Goal: Feedback & Contribution: Leave review/rating

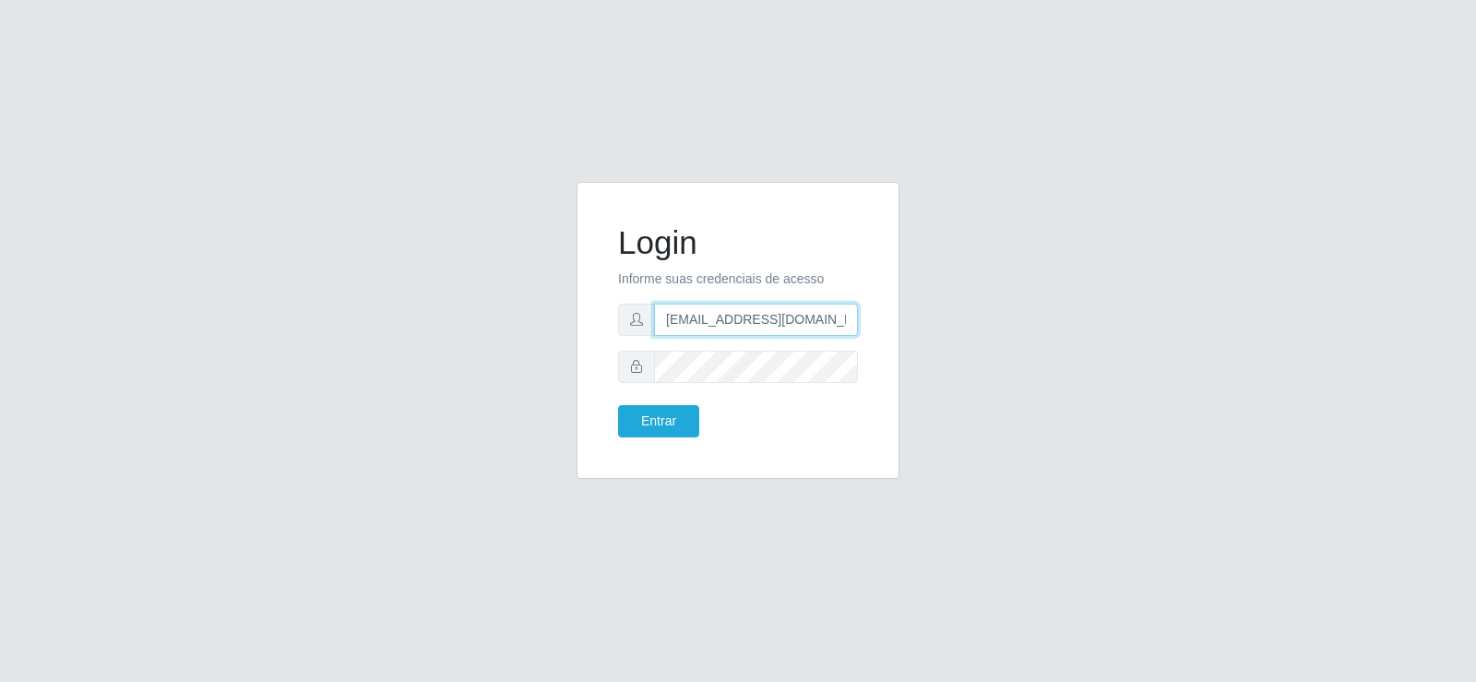
drag, startPoint x: 765, startPoint y: 314, endPoint x: 490, endPoint y: 333, distance: 276.4
click at [499, 326] on div "Login Informe suas credenciais de acesso [EMAIL_ADDRESS][DOMAIN_NAME] Entrar" at bounding box center [737, 341] width 1051 height 319
type input "[DOMAIN_NAME]"
drag, startPoint x: 706, startPoint y: 322, endPoint x: 644, endPoint y: 323, distance: 62.7
click at [645, 323] on div "[DOMAIN_NAME]" at bounding box center [738, 319] width 240 height 32
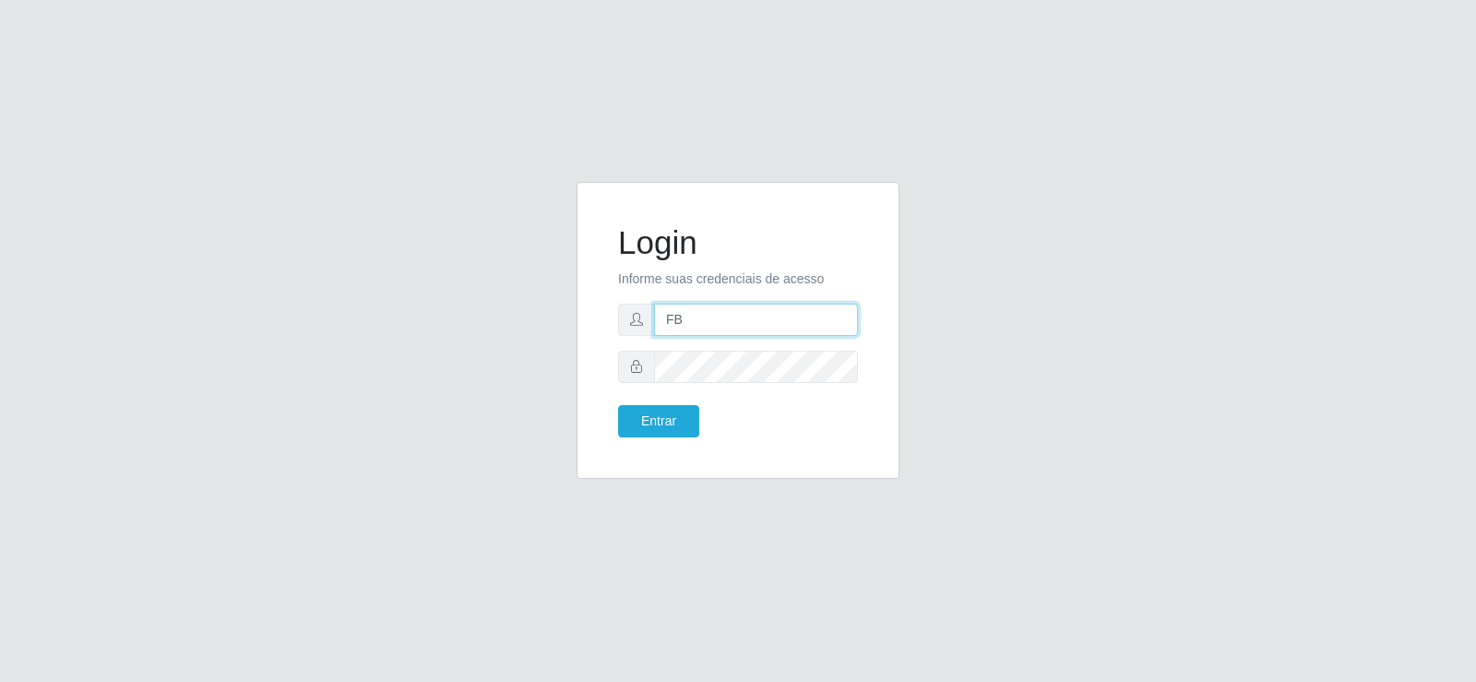
type input "[EMAIL_ADDRESS][DOMAIN_NAME]"
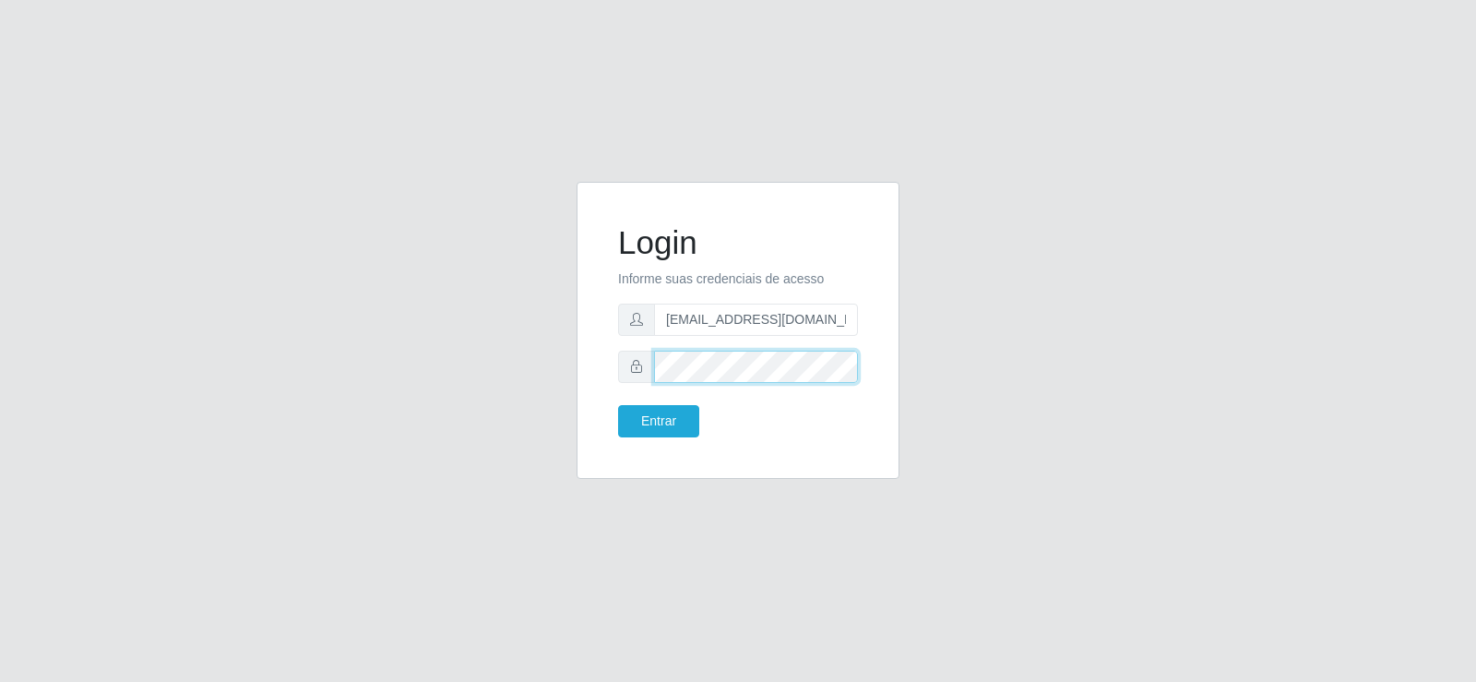
click at [608, 374] on div "Login Informe suas credenciais de acesso [EMAIL_ADDRESS][DOMAIN_NAME] Entrar" at bounding box center [737, 330] width 277 height 251
click at [637, 416] on button "Entrar" at bounding box center [658, 421] width 81 height 32
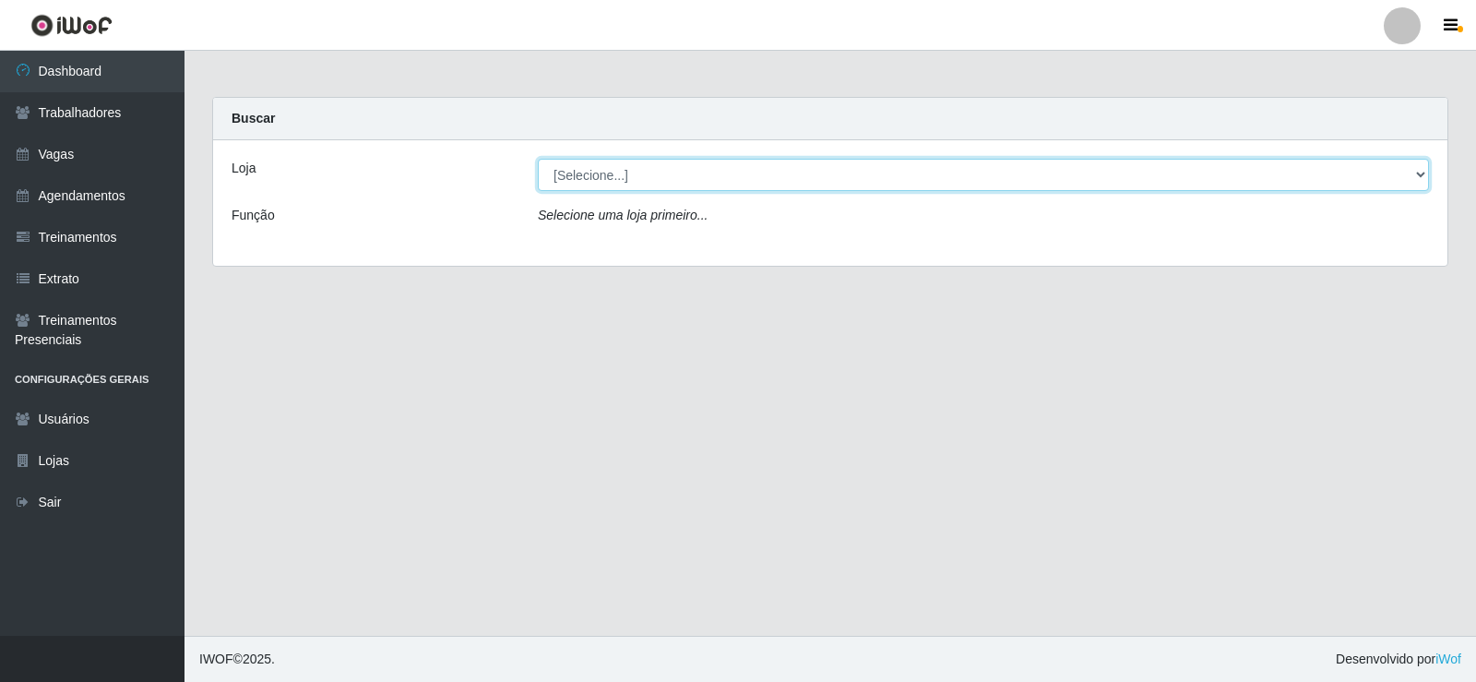
click at [662, 176] on select "[Selecione...] Supermercado Tadeu - [GEOGRAPHIC_DATA]" at bounding box center [983, 175] width 891 height 32
select select "195"
click at [538, 159] on select "[Selecione...] Supermercado Tadeu - [GEOGRAPHIC_DATA]" at bounding box center [983, 175] width 891 height 32
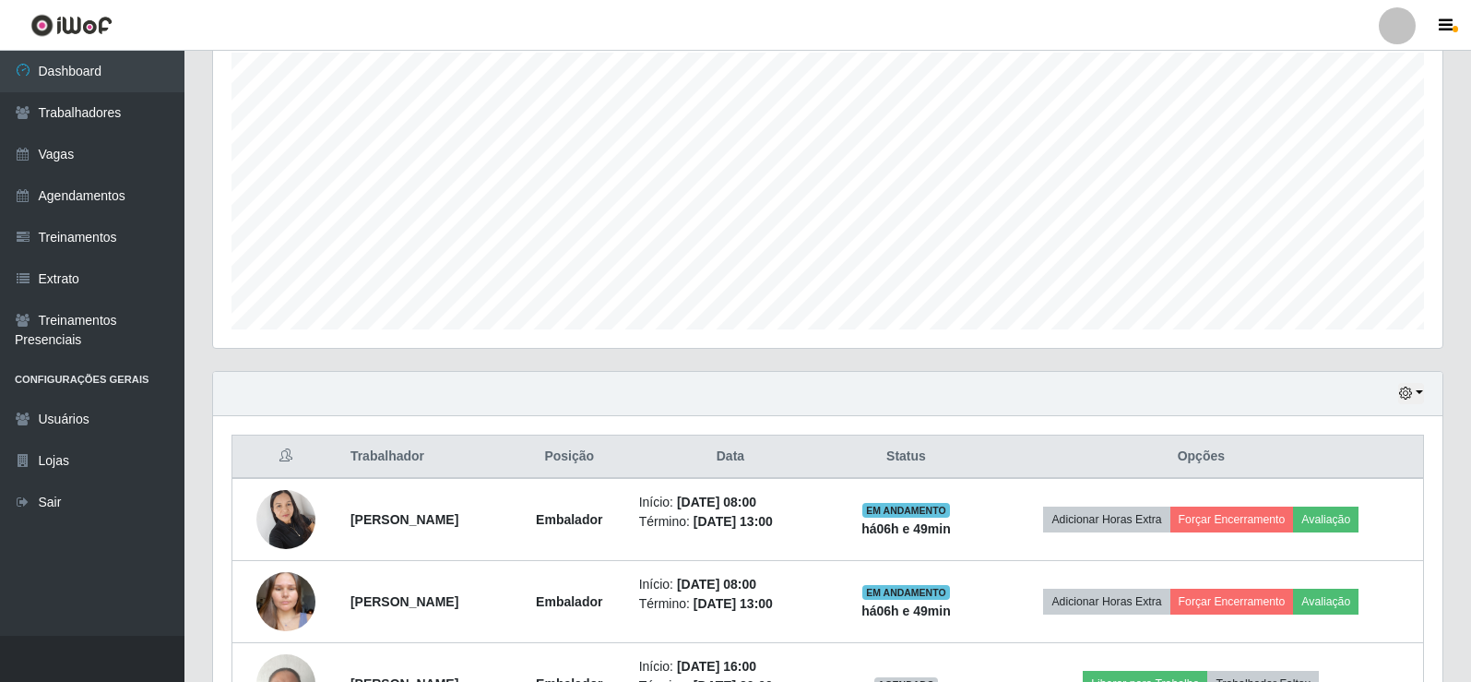
scroll to position [543, 0]
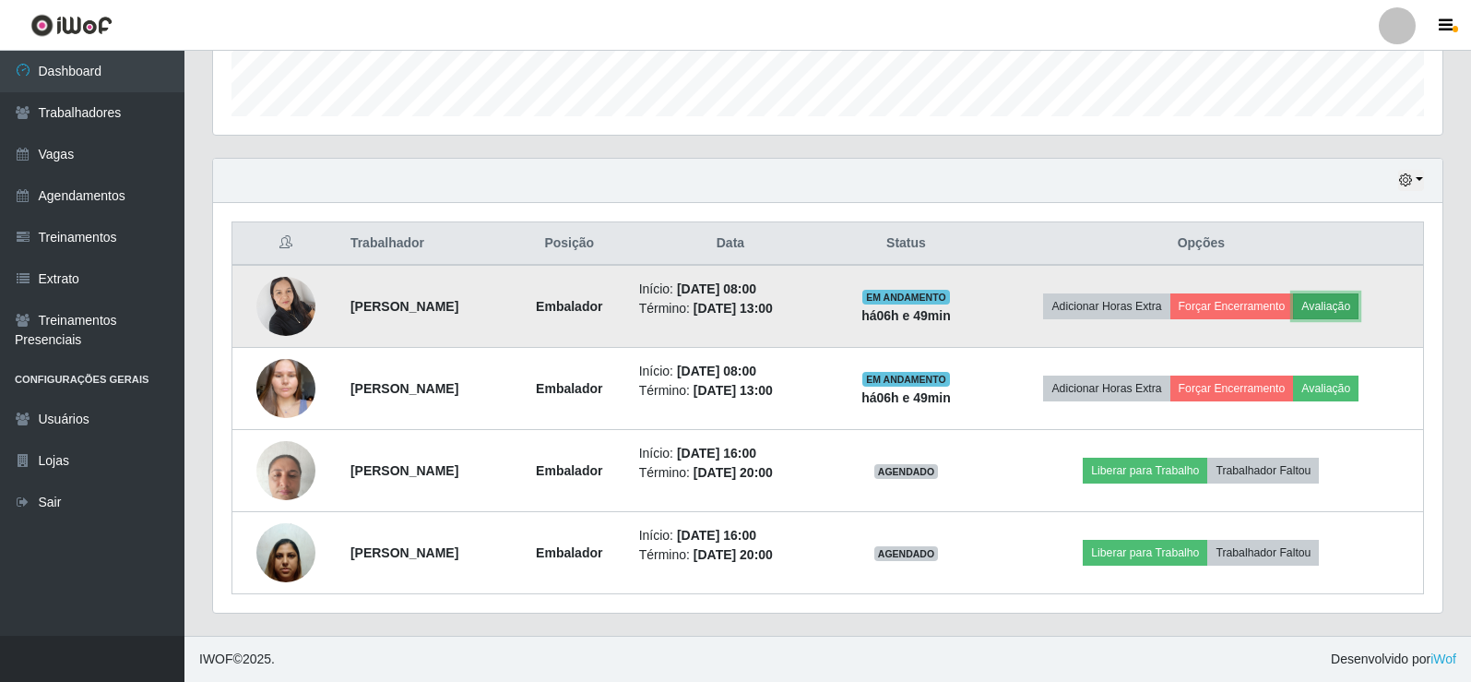
click at [1334, 302] on button "Avaliação" at bounding box center [1325, 306] width 65 height 26
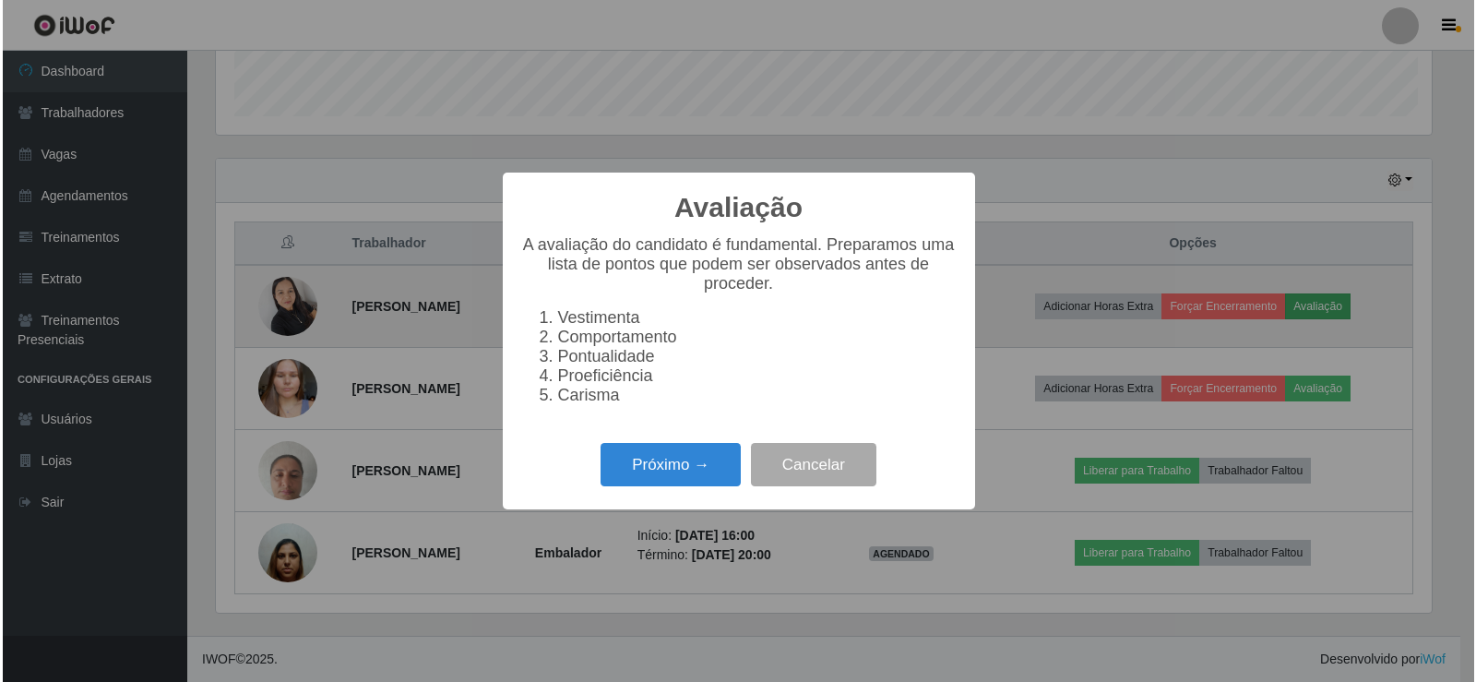
scroll to position [383, 1220]
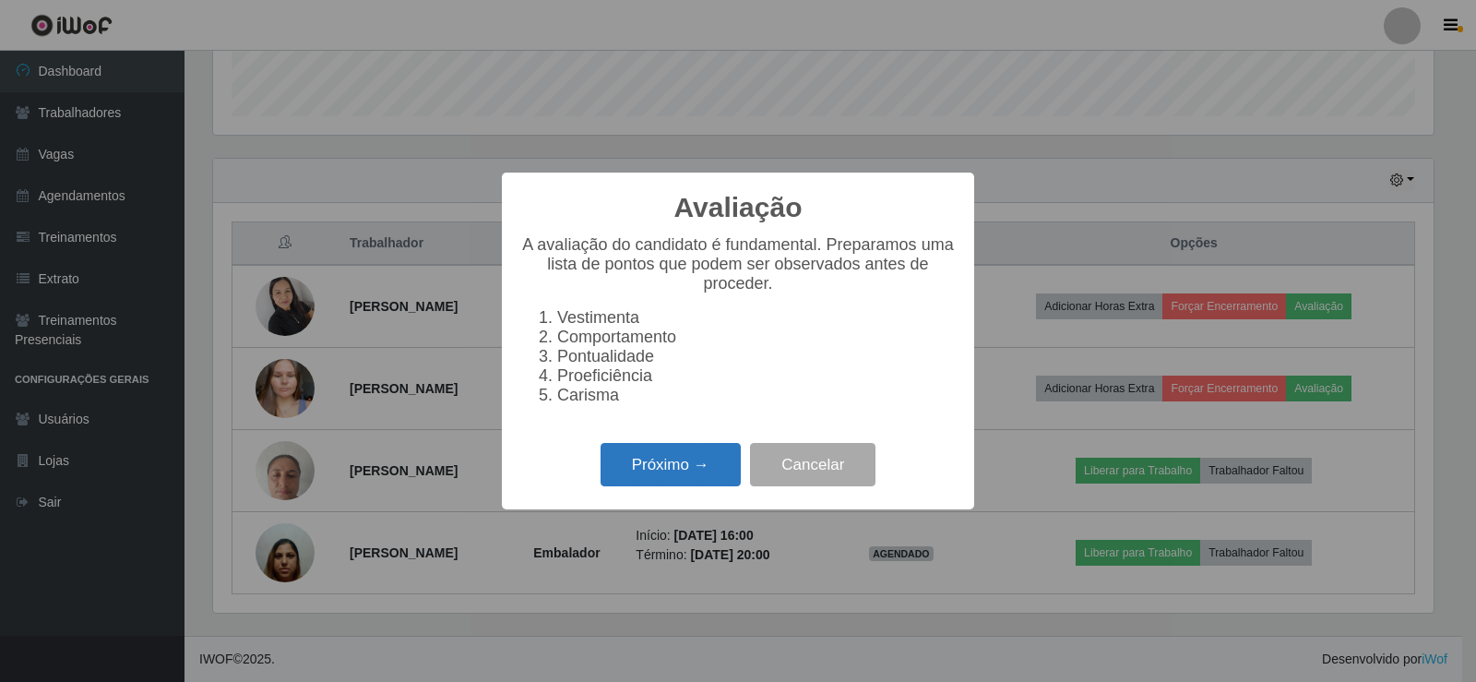
click at [697, 476] on button "Próximo →" at bounding box center [670, 464] width 140 height 43
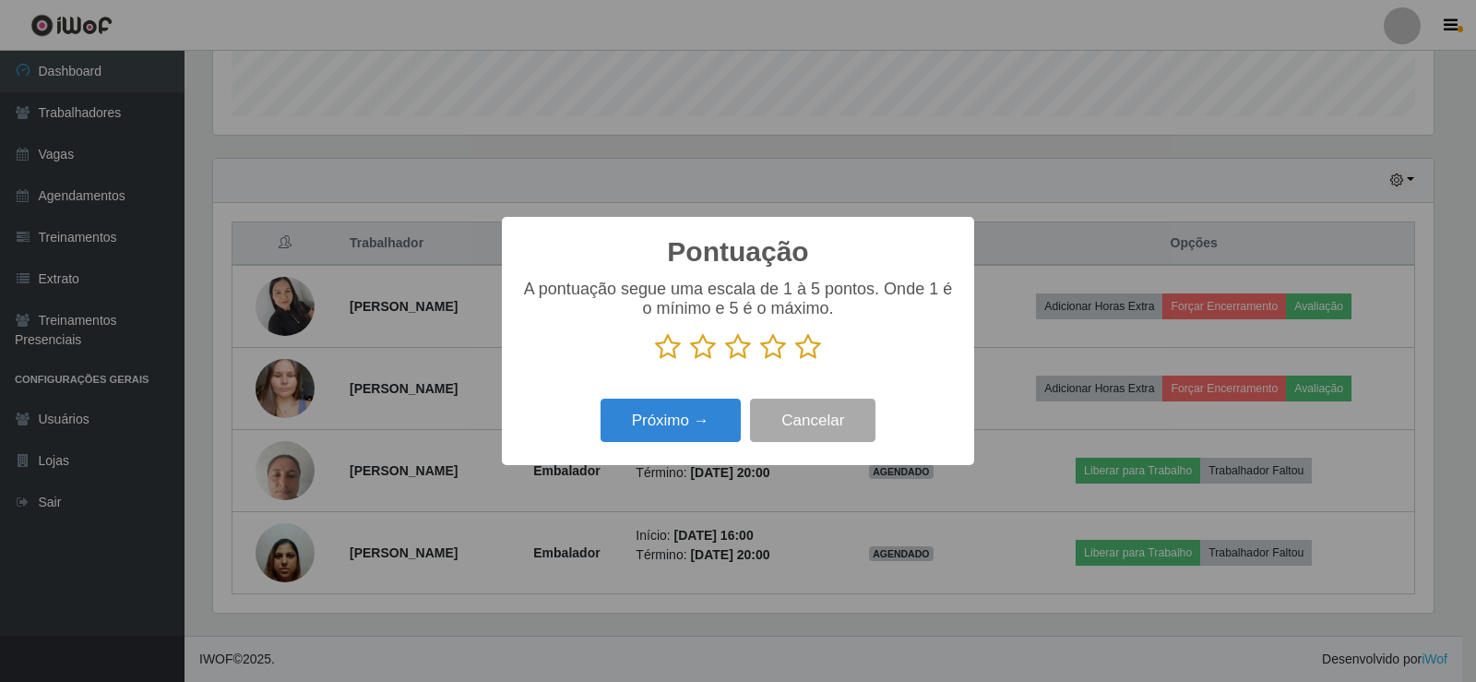
click at [803, 348] on icon at bounding box center [808, 347] width 26 height 28
click at [795, 361] on input "radio" at bounding box center [795, 361] width 0 height 0
click at [656, 422] on button "Próximo →" at bounding box center [670, 419] width 140 height 43
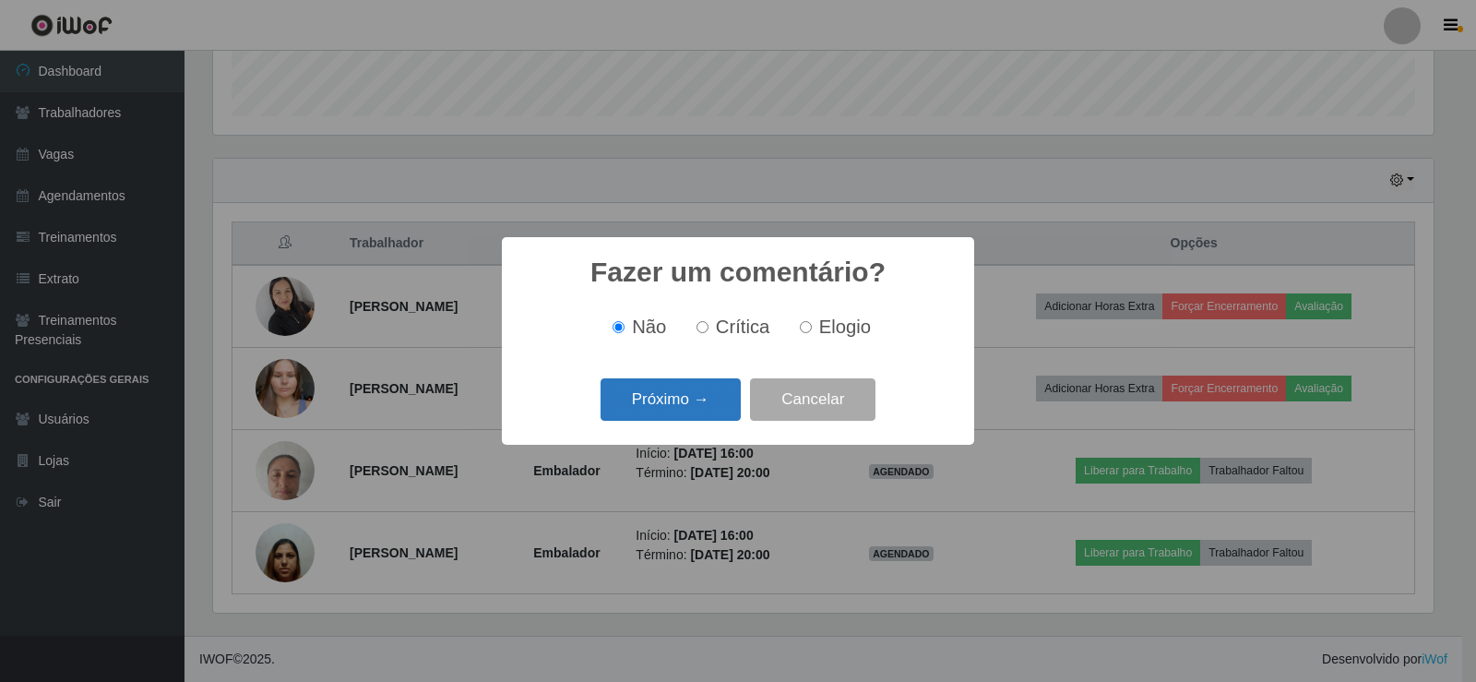
click at [676, 402] on button "Próximo →" at bounding box center [670, 399] width 140 height 43
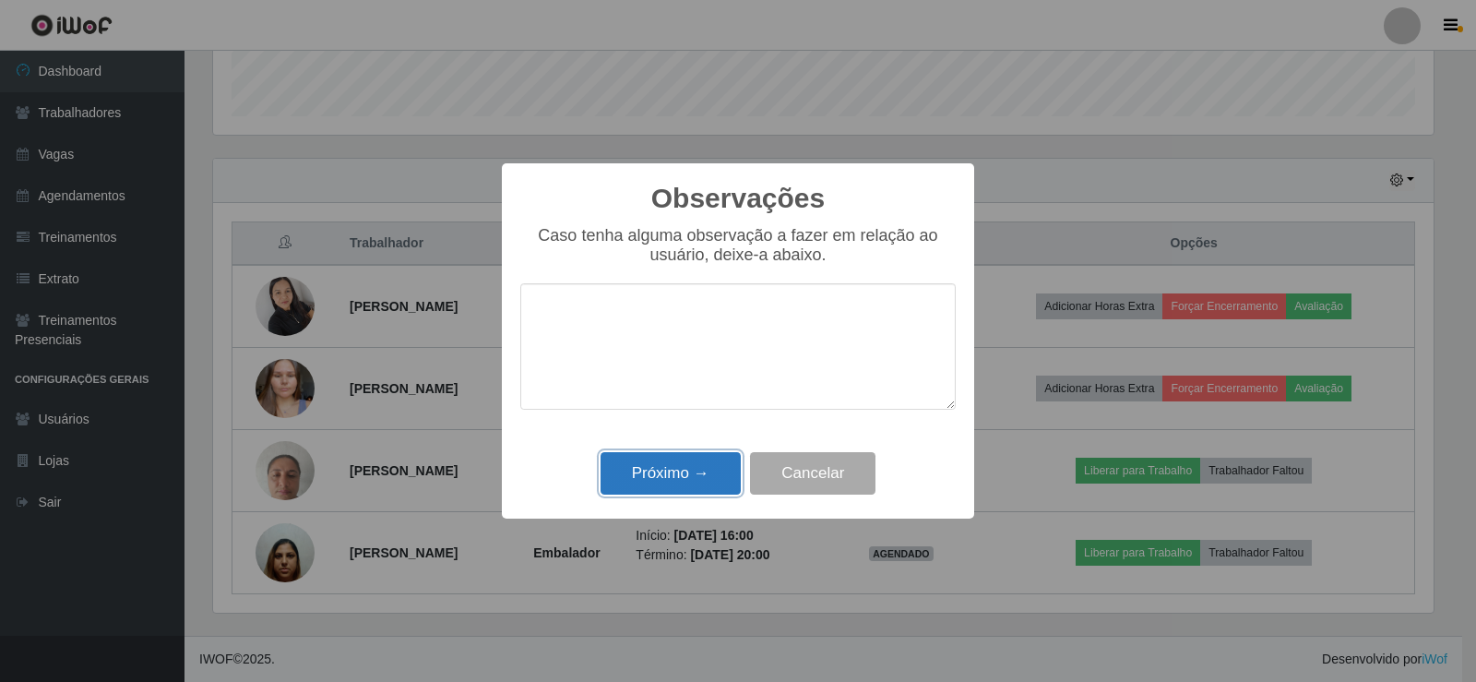
click at [693, 456] on button "Próximo →" at bounding box center [670, 473] width 140 height 43
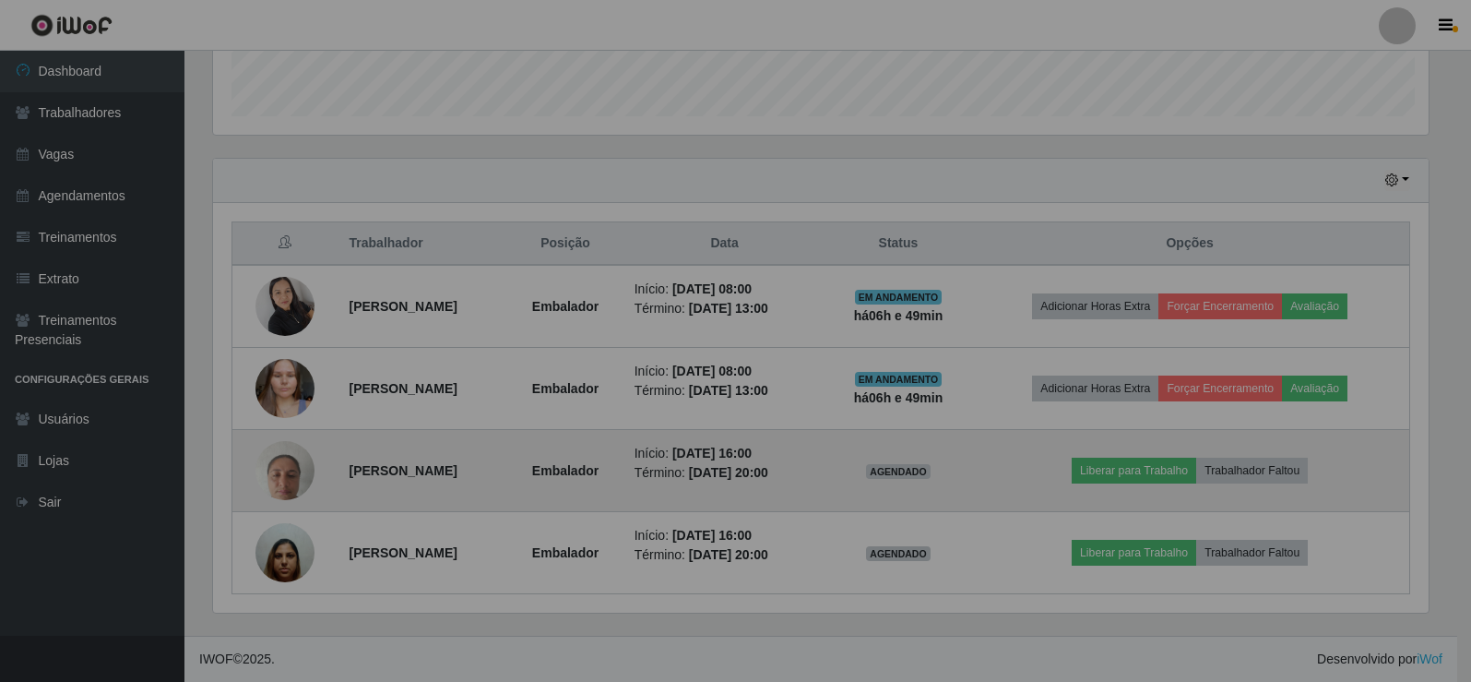
scroll to position [383, 1229]
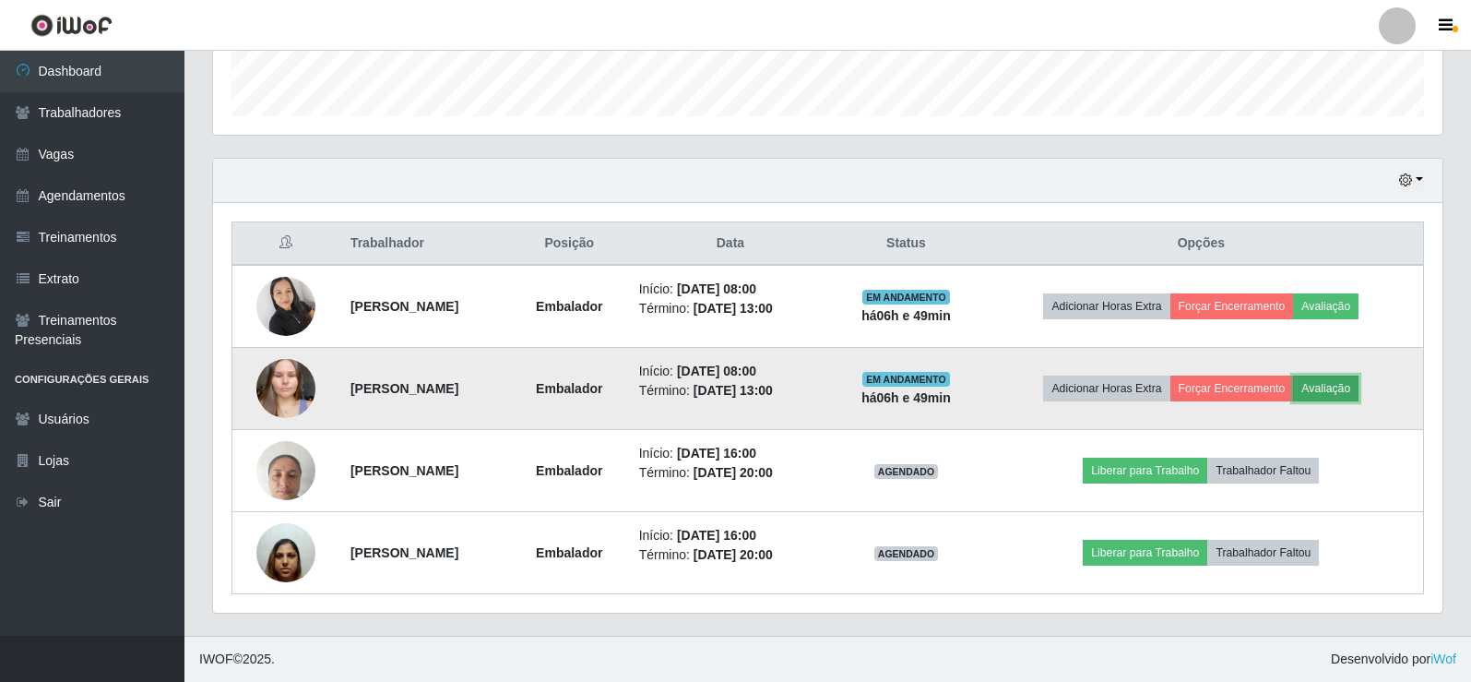
click at [1348, 389] on button "Avaliação" at bounding box center [1325, 388] width 65 height 26
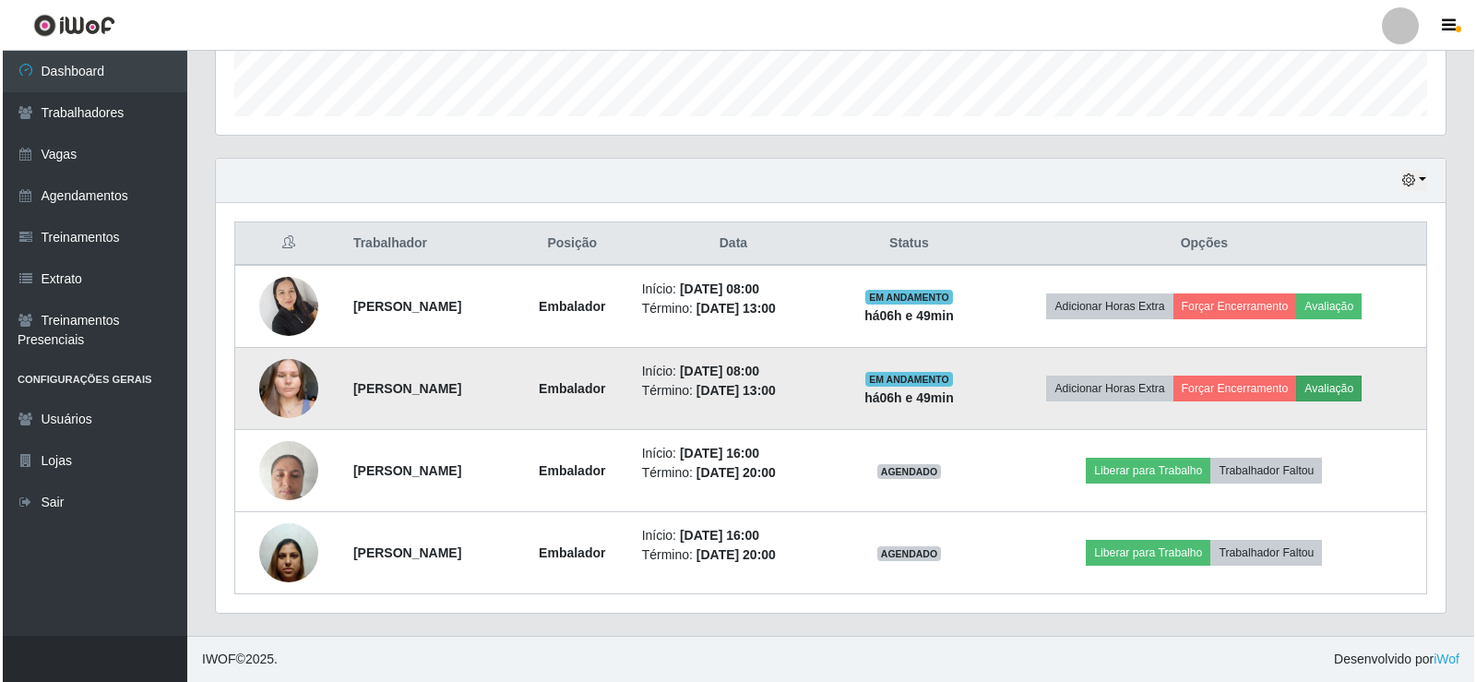
scroll to position [383, 1220]
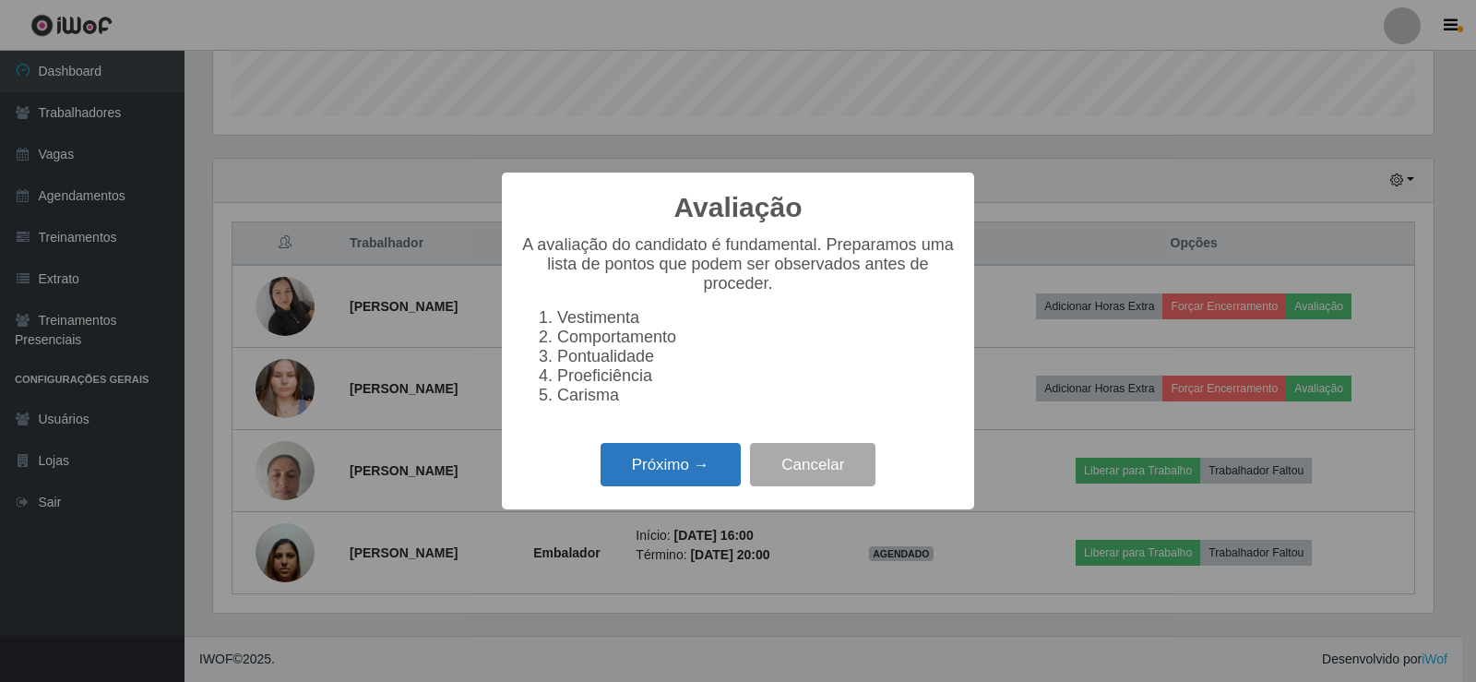
click at [682, 471] on button "Próximo →" at bounding box center [670, 464] width 140 height 43
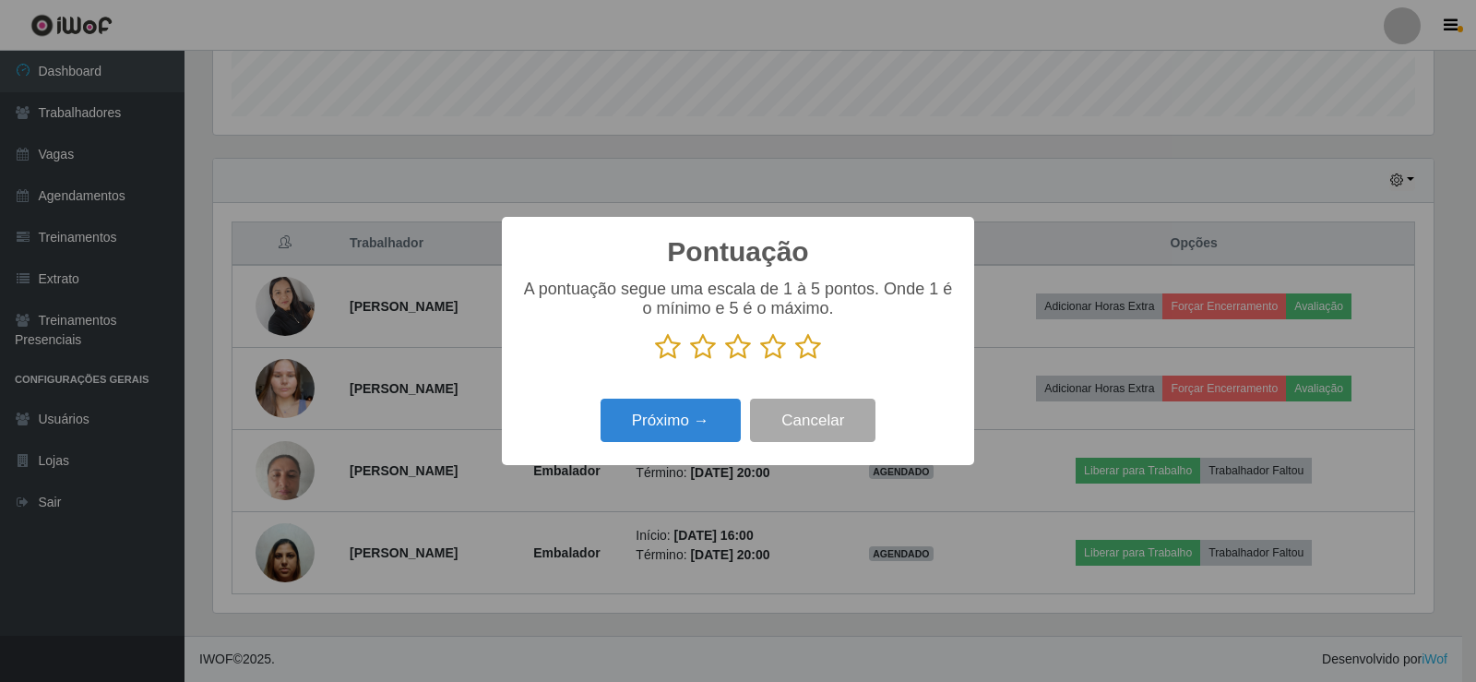
click at [820, 350] on icon at bounding box center [808, 347] width 26 height 28
click at [795, 361] on input "radio" at bounding box center [795, 361] width 0 height 0
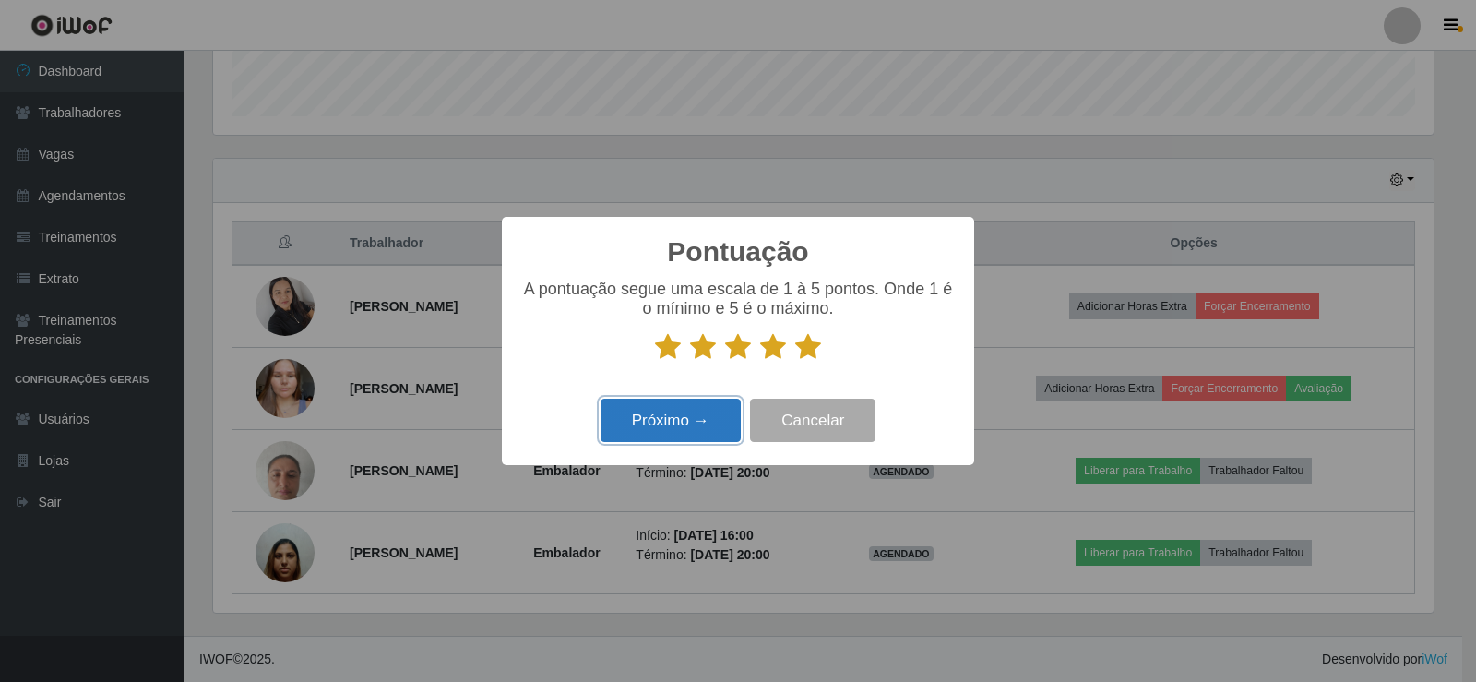
click at [673, 415] on button "Próximo →" at bounding box center [670, 419] width 140 height 43
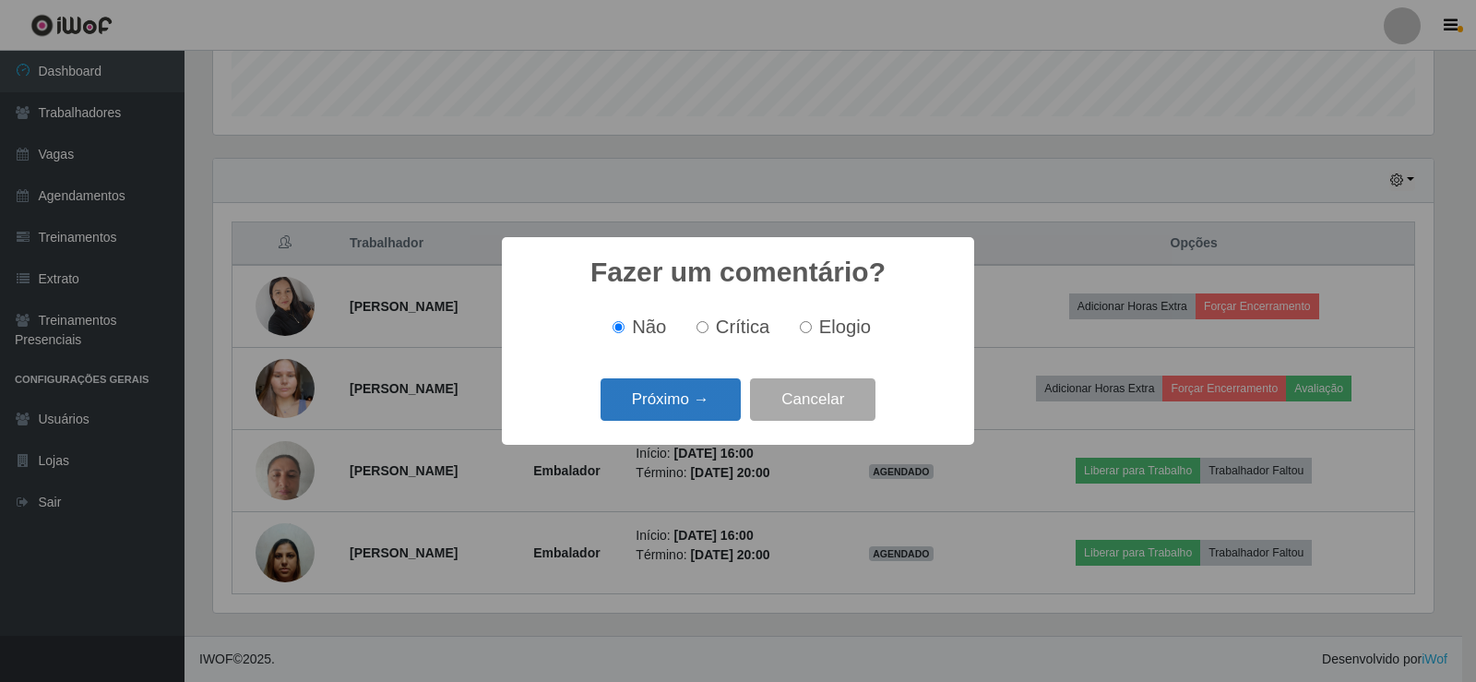
click at [721, 394] on button "Próximo →" at bounding box center [670, 399] width 140 height 43
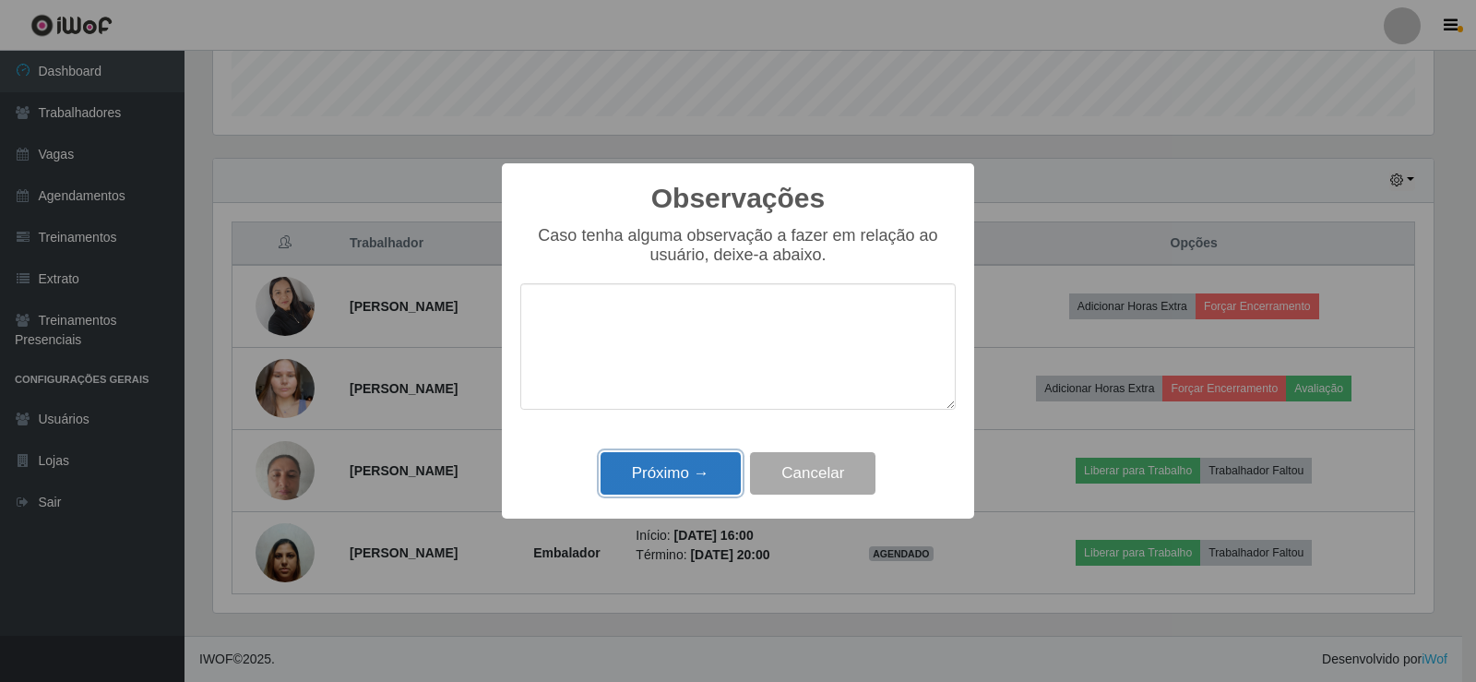
click at [690, 465] on button "Próximo →" at bounding box center [670, 473] width 140 height 43
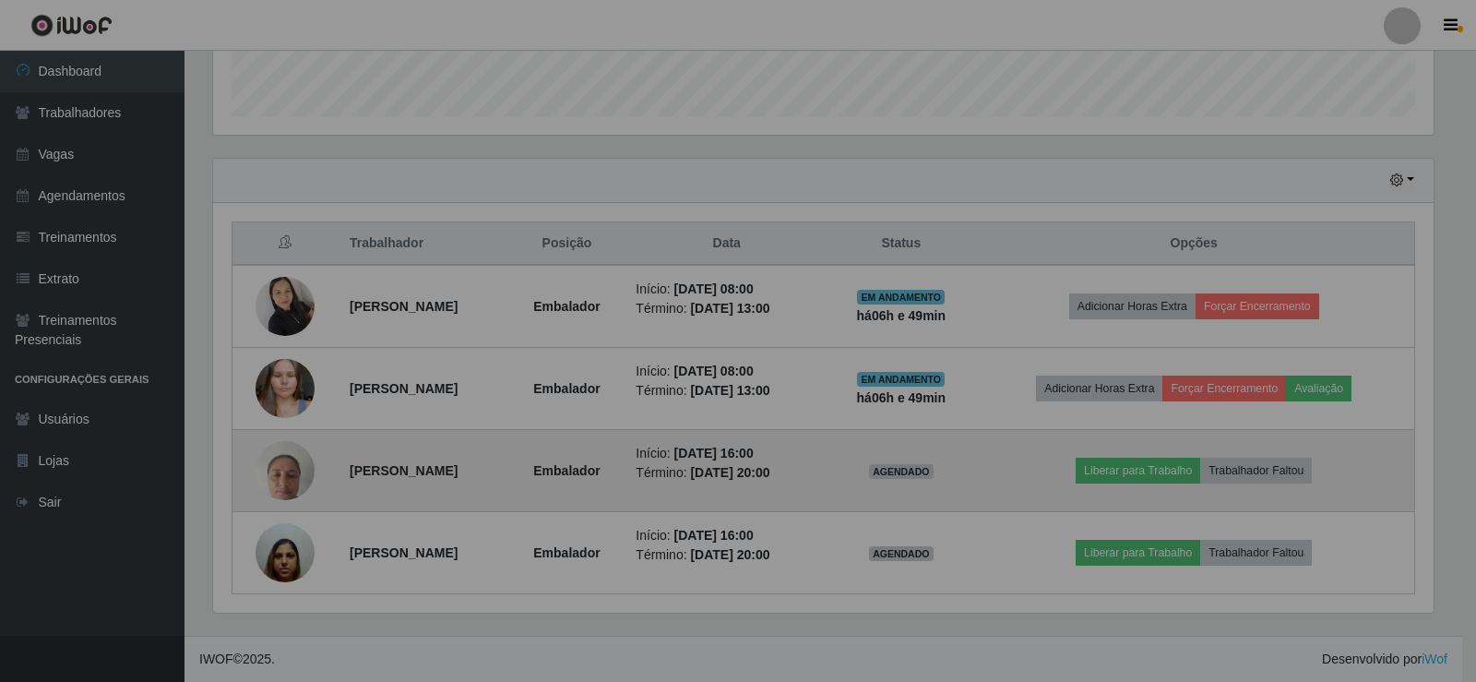
scroll to position [383, 1229]
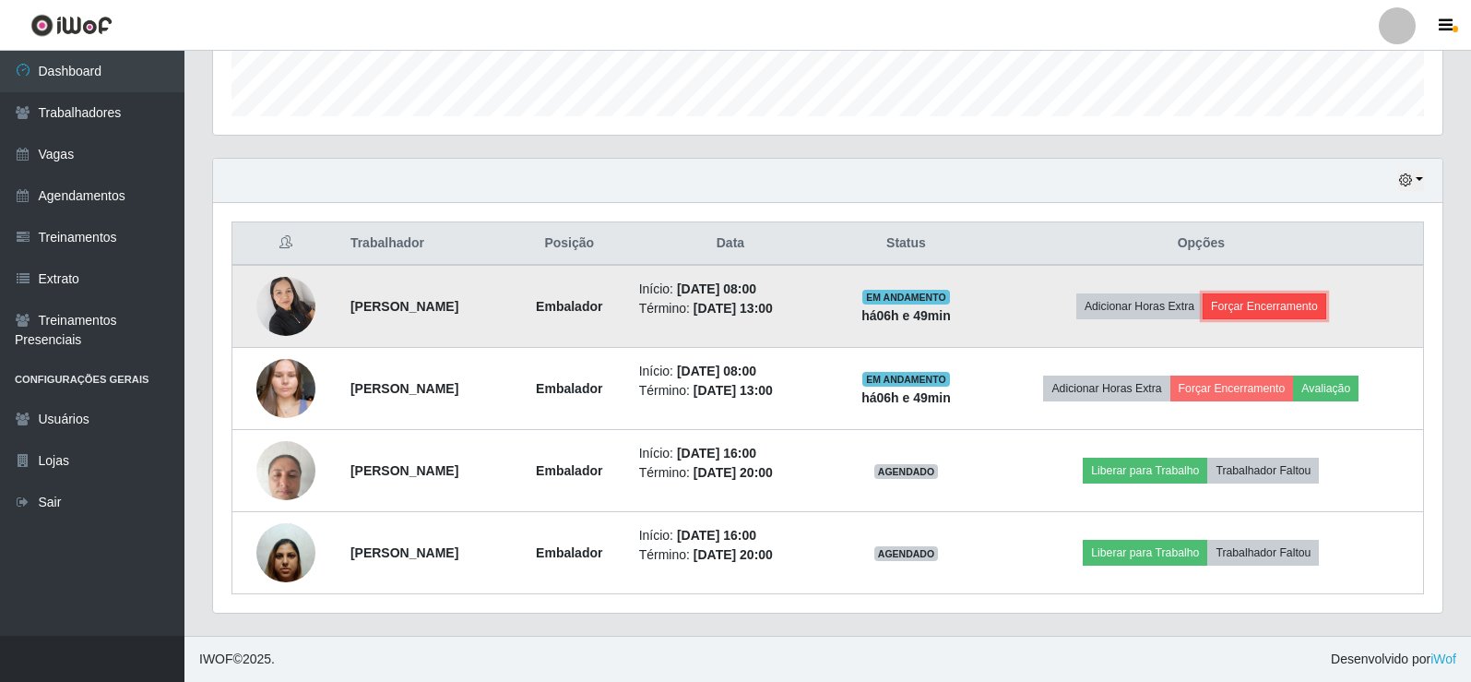
click at [1288, 310] on button "Forçar Encerramento" at bounding box center [1265, 306] width 124 height 26
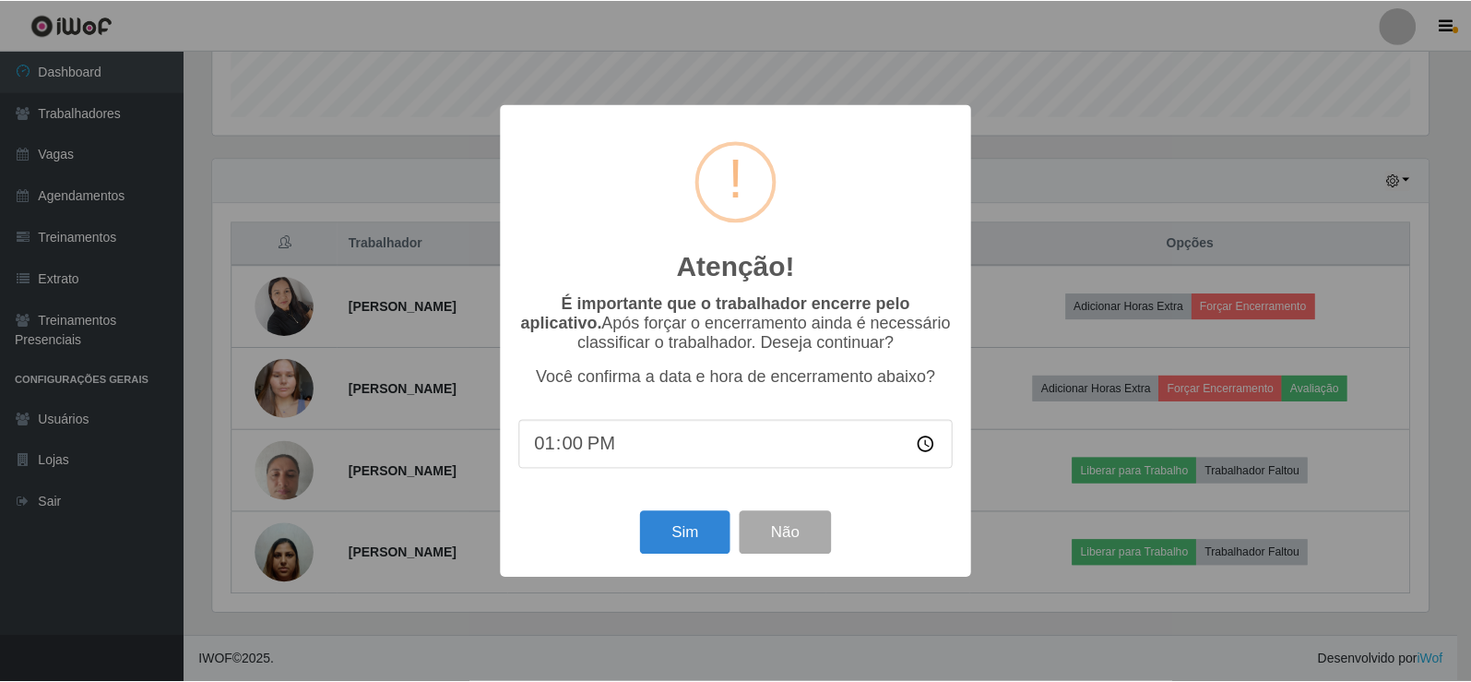
scroll to position [383, 1220]
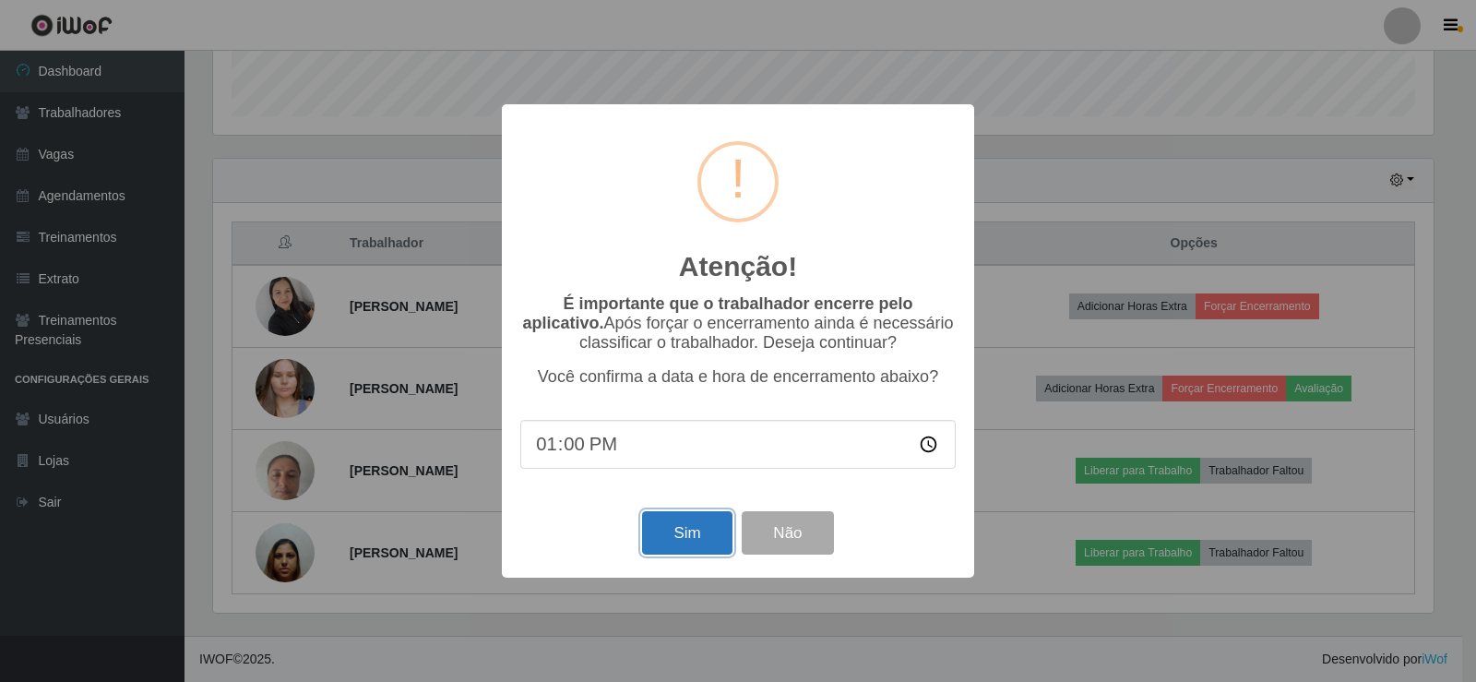
click at [657, 539] on button "Sim" at bounding box center [686, 532] width 89 height 43
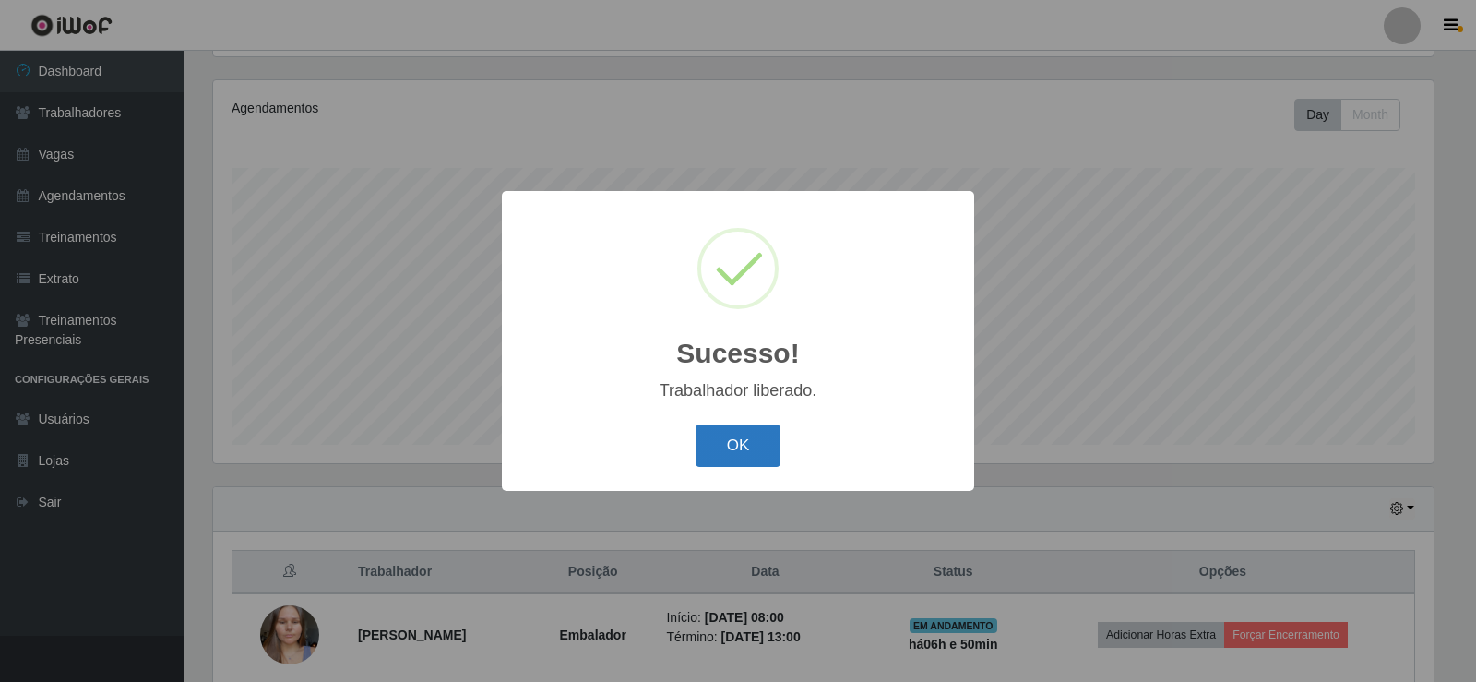
drag, startPoint x: 728, startPoint y: 452, endPoint x: 718, endPoint y: 455, distance: 9.6
click at [718, 455] on button "OK" at bounding box center [738, 445] width 86 height 43
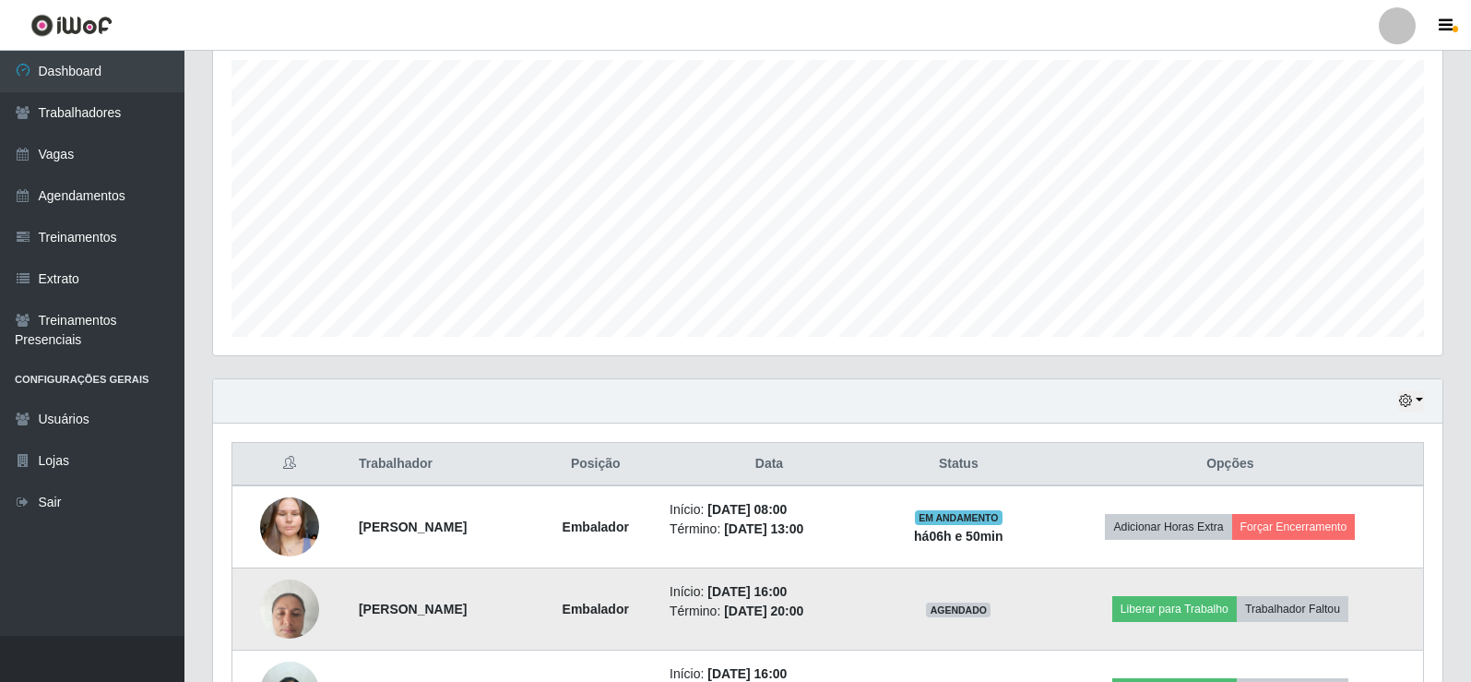
scroll to position [461, 0]
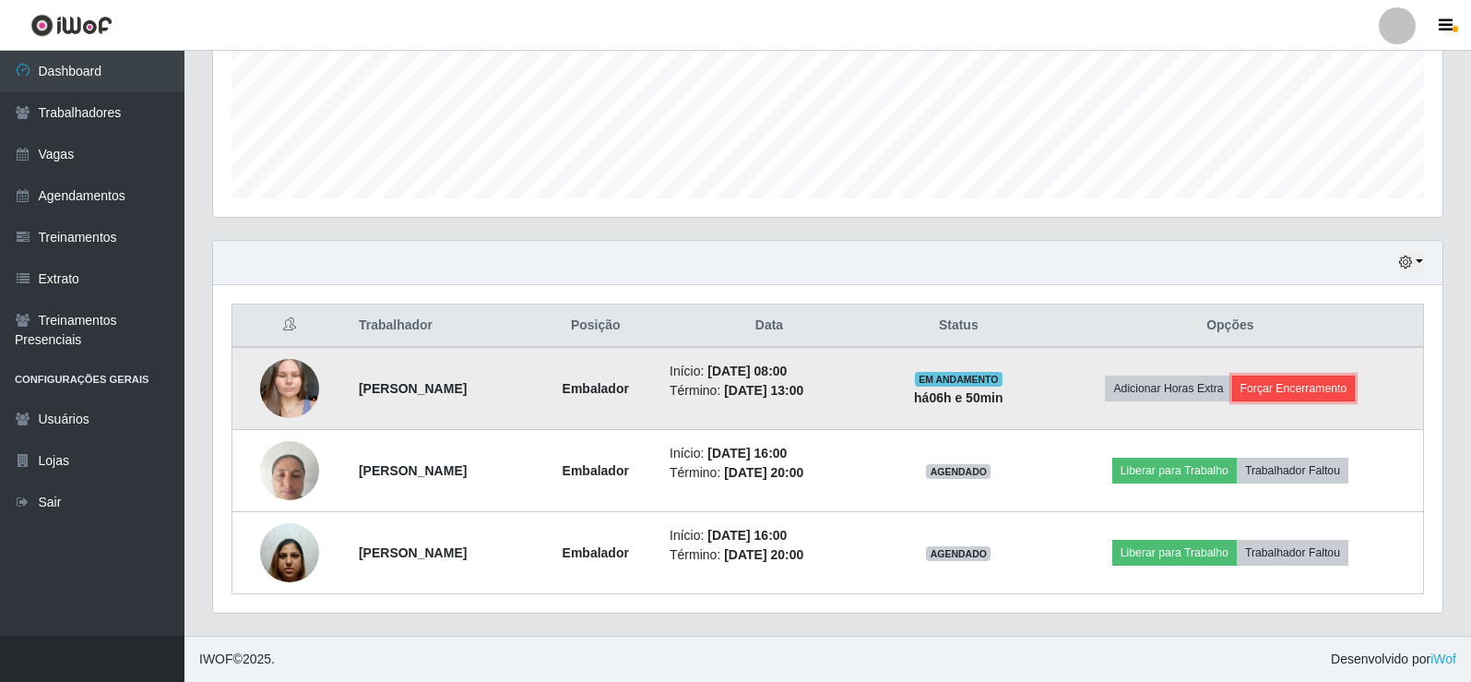
click at [1295, 393] on button "Forçar Encerramento" at bounding box center [1294, 388] width 124 height 26
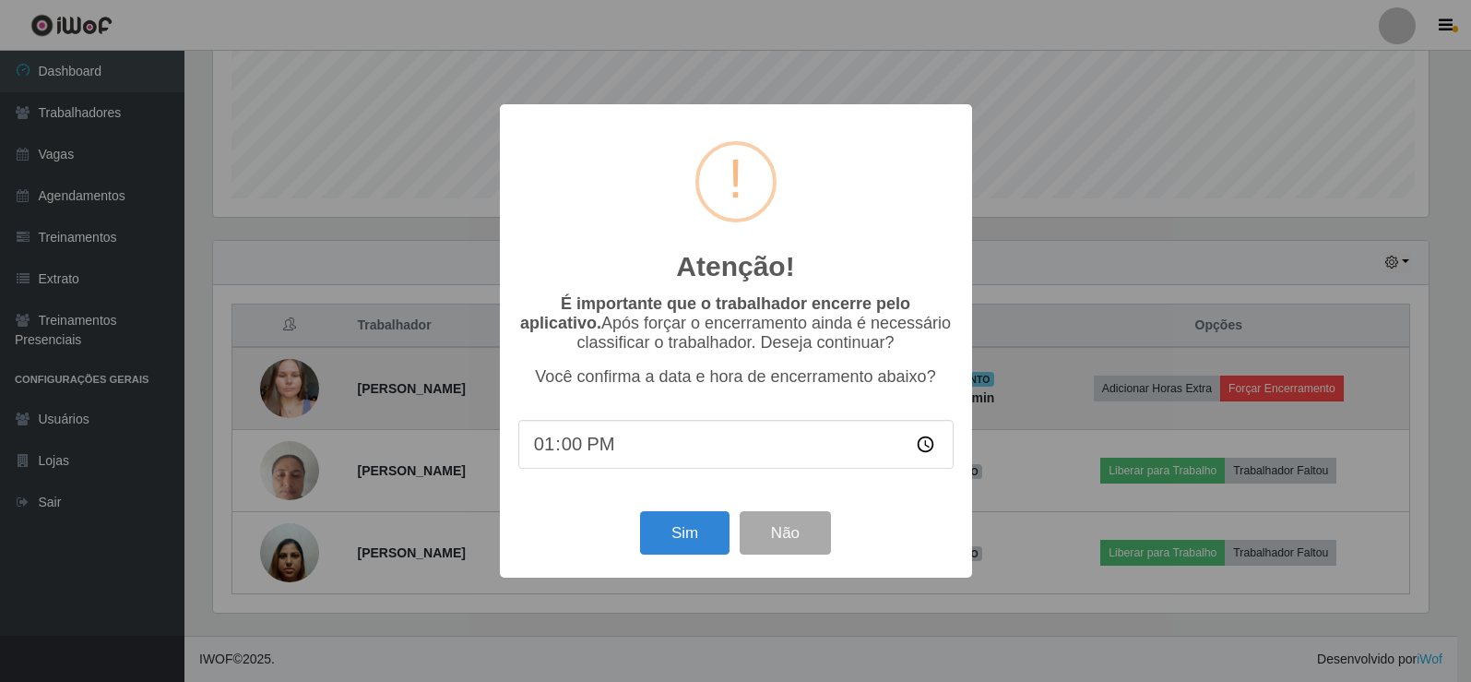
scroll to position [383, 1220]
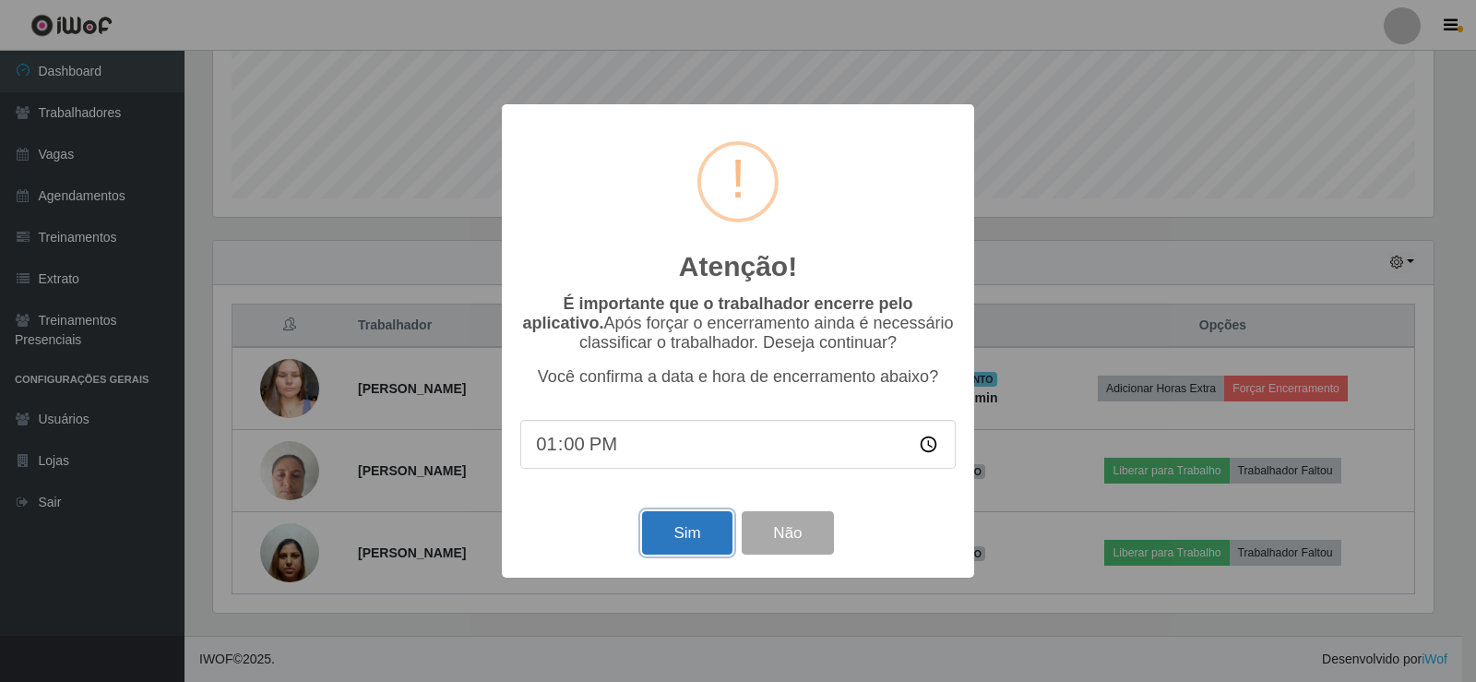
click at [659, 539] on button "Sim" at bounding box center [686, 532] width 89 height 43
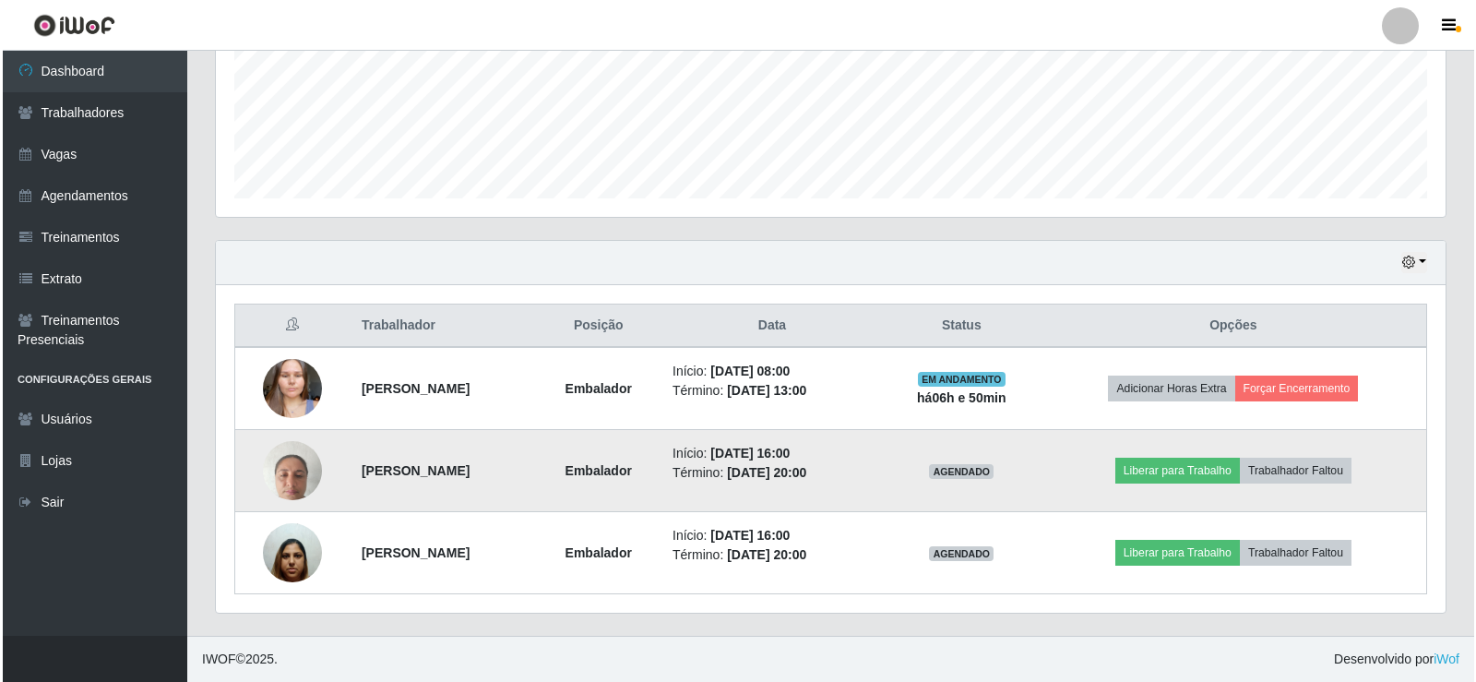
scroll to position [0, 0]
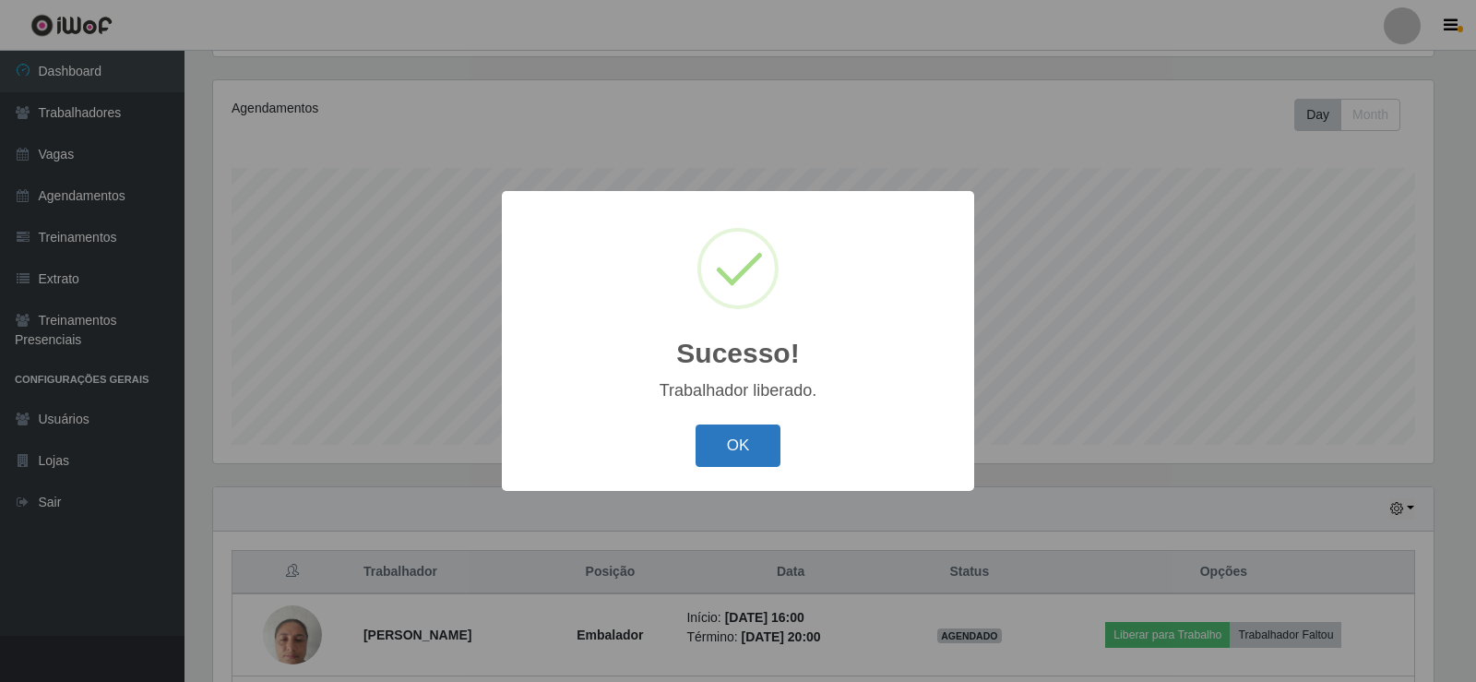
click at [705, 464] on button "OK" at bounding box center [738, 445] width 86 height 43
